Goal: Communication & Community: Answer question/provide support

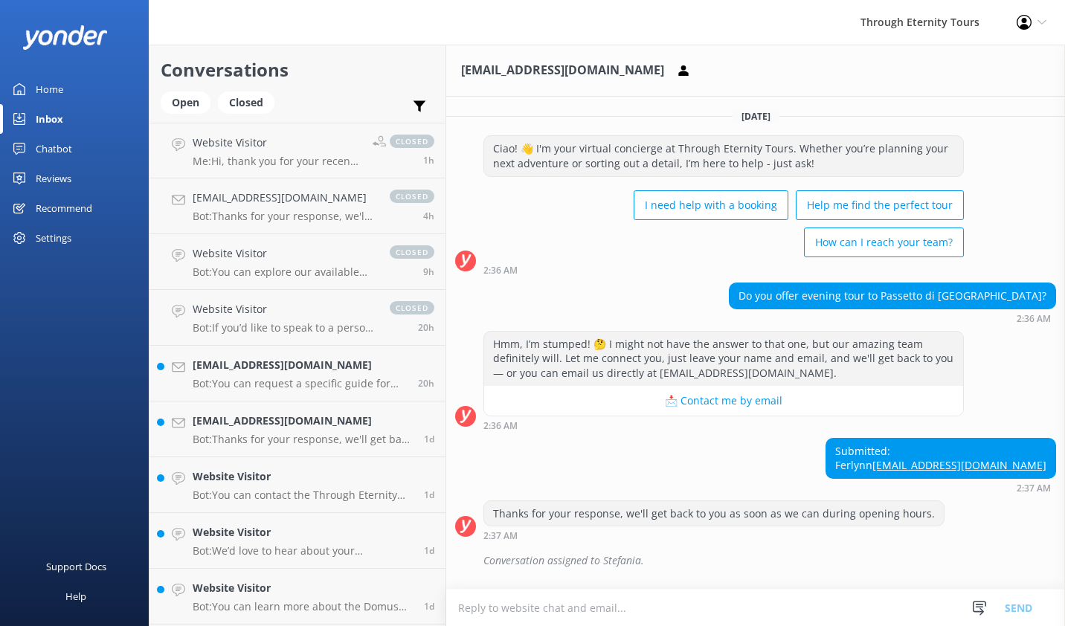
scroll to position [74, 0]
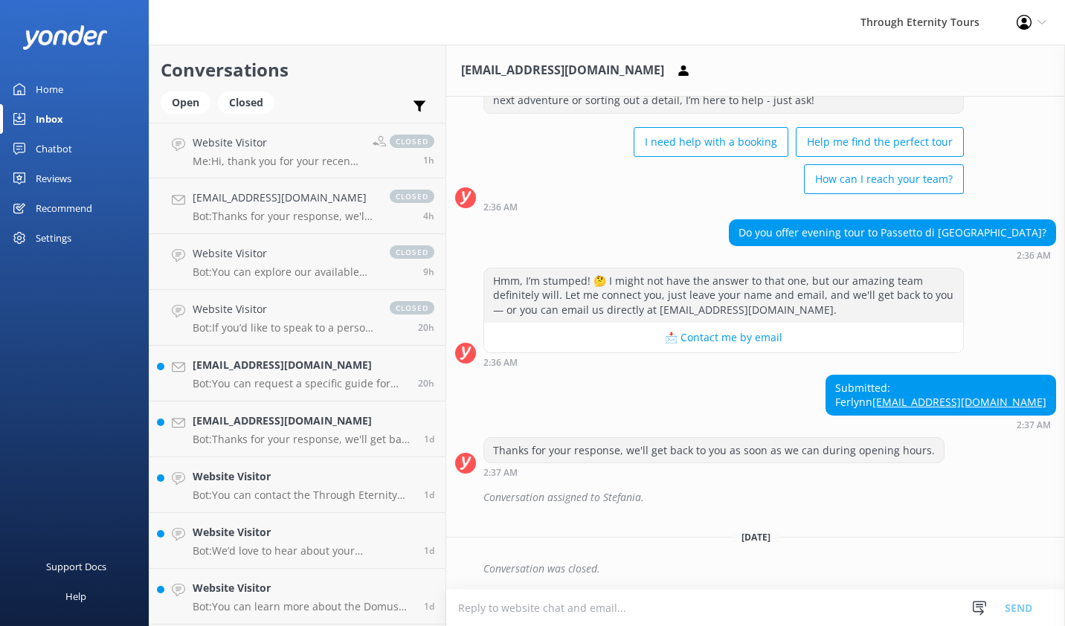
click at [578, 602] on textarea at bounding box center [755, 608] width 619 height 36
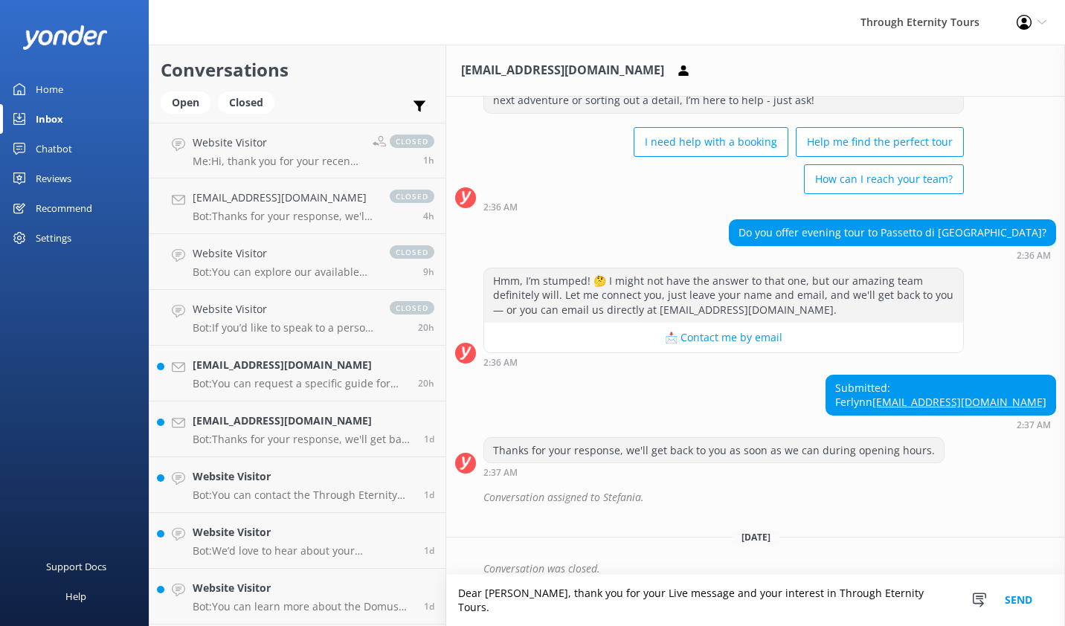
click at [916, 610] on textarea "Dear [PERSON_NAME], thank you for your Live message and your interest in Throug…" at bounding box center [755, 600] width 619 height 51
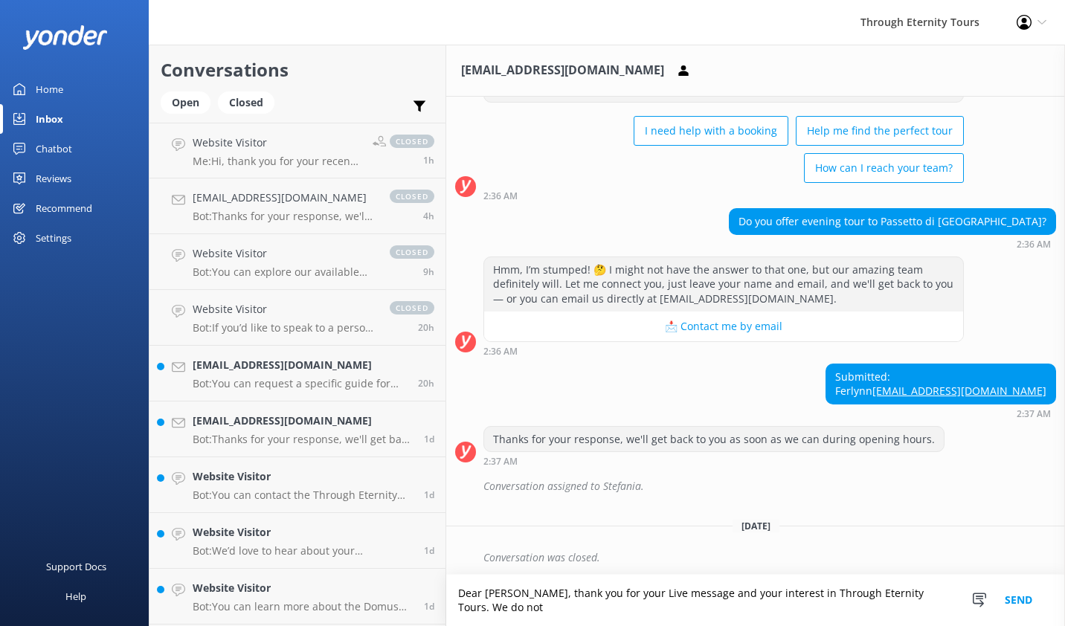
scroll to position [89, 0]
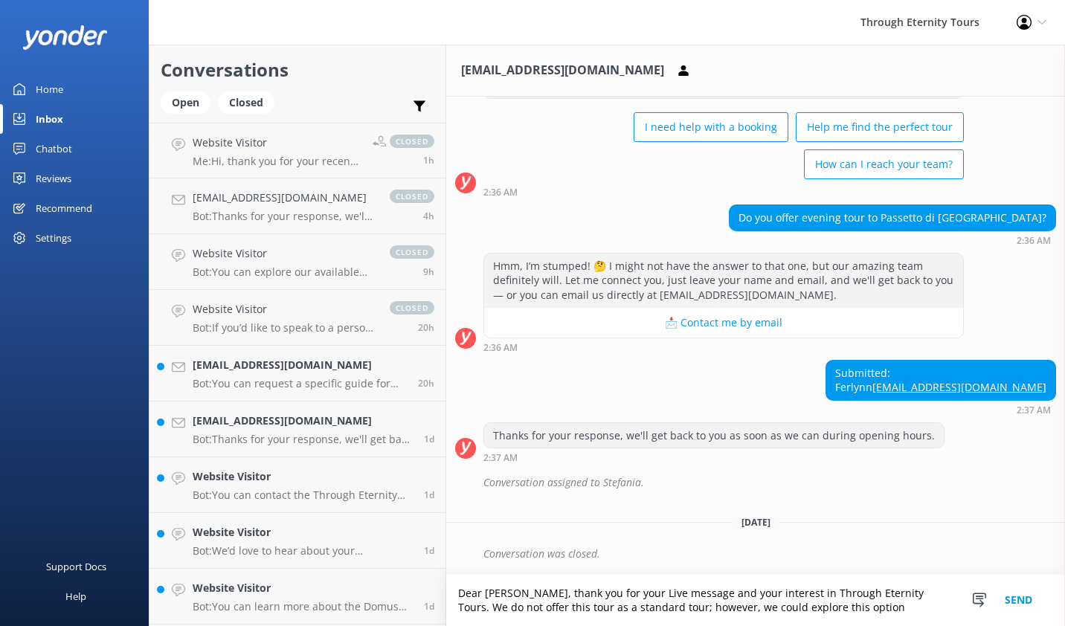
click at [843, 609] on textarea "Dear [PERSON_NAME], thank you for your Live message and your interest in Throug…" at bounding box center [755, 600] width 619 height 51
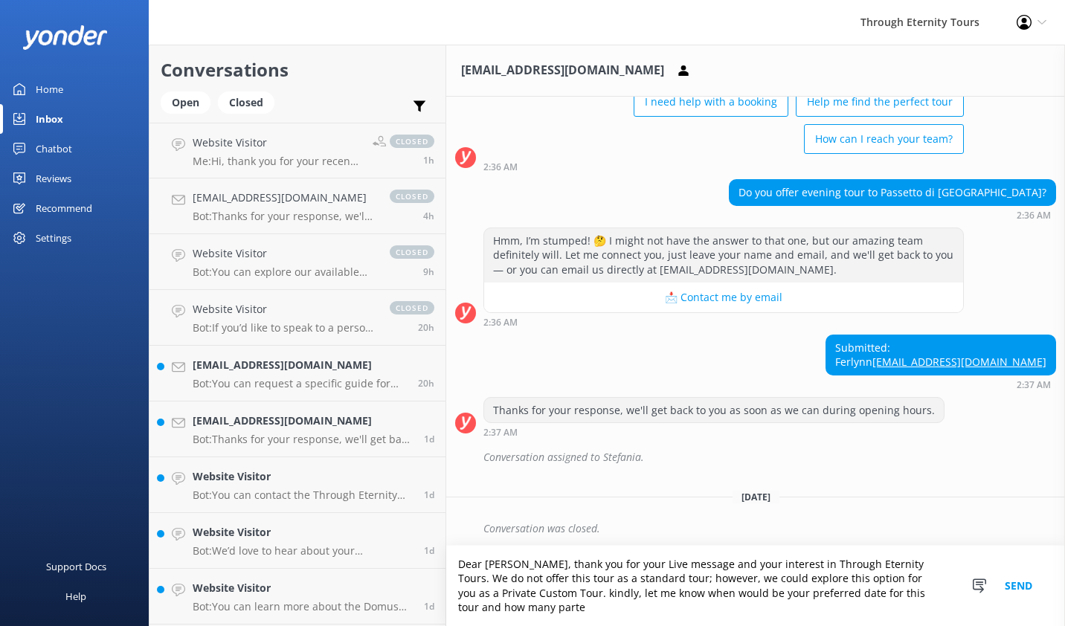
scroll to position [118, 0]
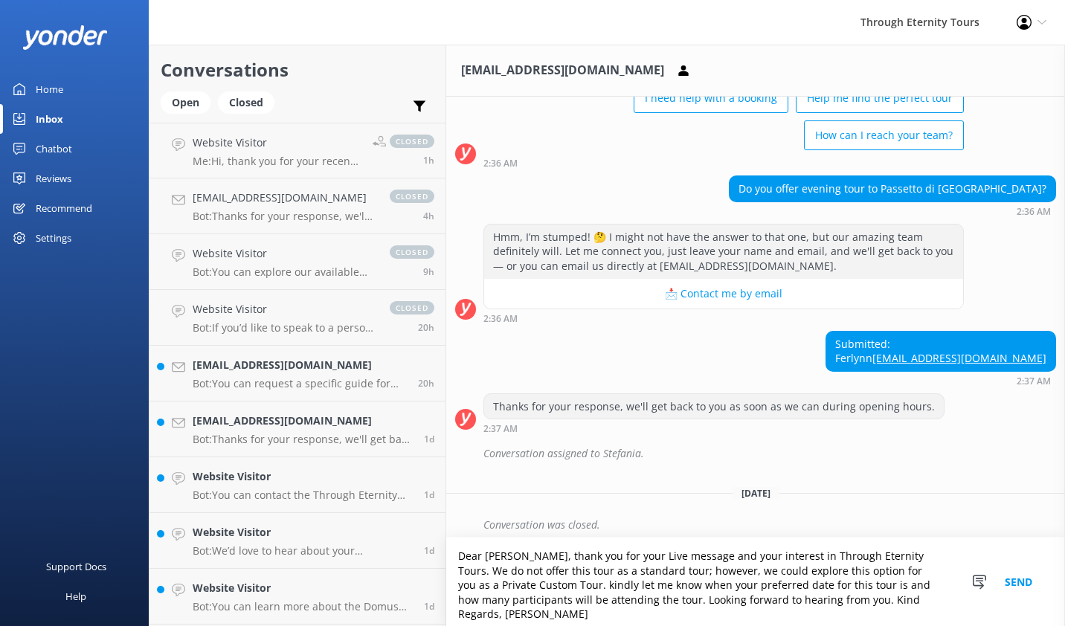
click at [933, 608] on textarea "Dear [PERSON_NAME], thank you for your Live message and your interest in Throug…" at bounding box center [755, 582] width 619 height 88
click at [529, 596] on textarea "Dear [PERSON_NAME], thank you for your Live message and your interest in Throug…" at bounding box center [755, 582] width 619 height 88
type textarea "Dear [PERSON_NAME], thank you for your Live message and your interest in Throug…"
click at [1023, 580] on button "Send" at bounding box center [1018, 582] width 56 height 88
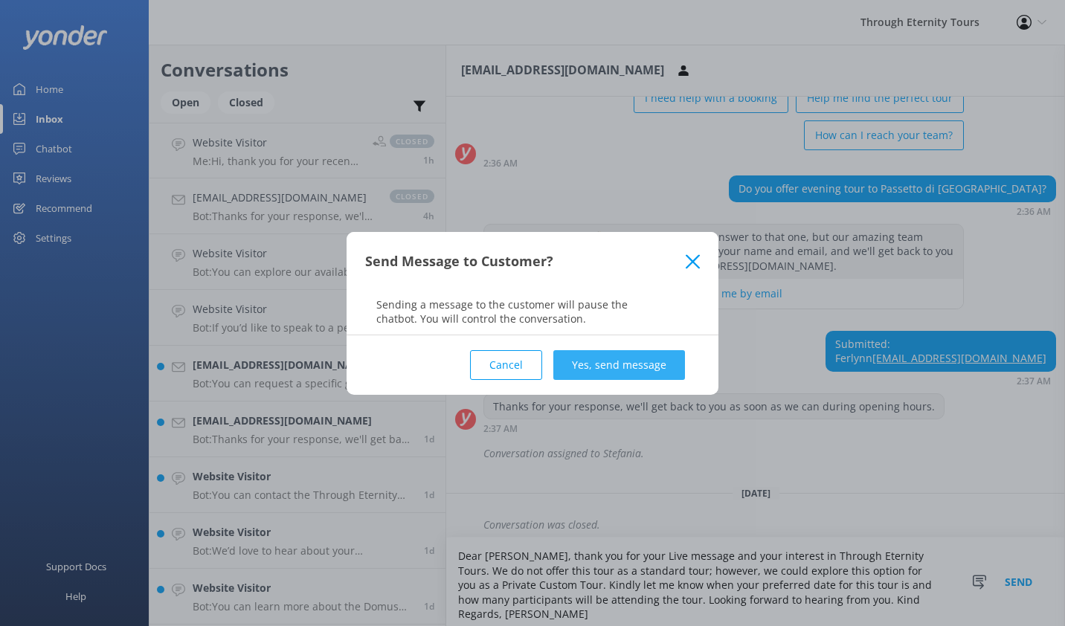
click at [620, 365] on button "Yes, send message" at bounding box center [619, 365] width 132 height 30
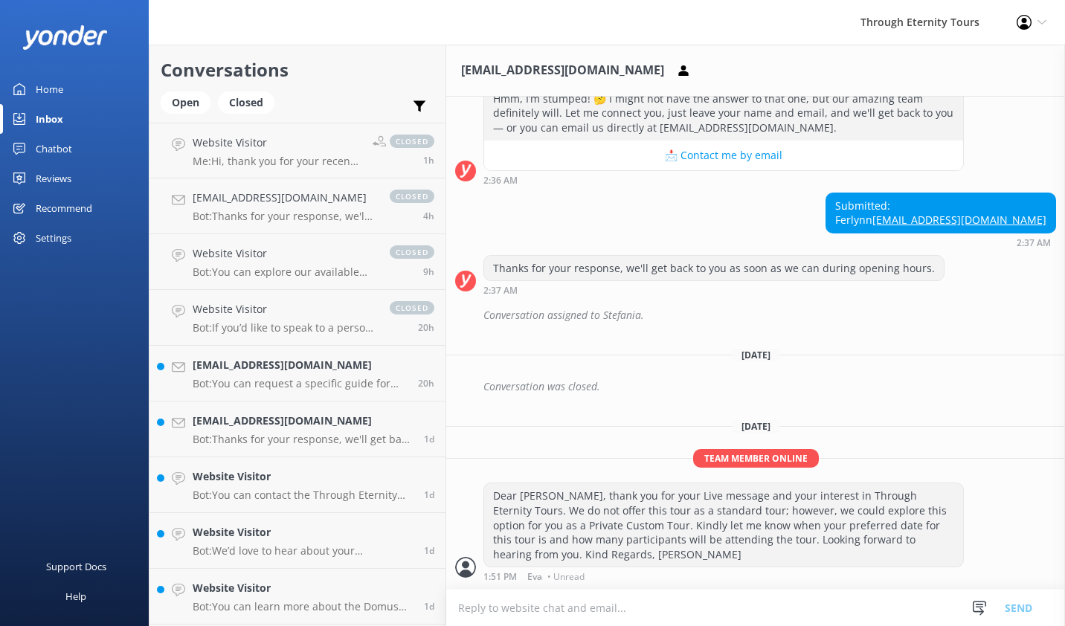
scroll to position [257, 0]
